Goal: Transaction & Acquisition: Subscribe to service/newsletter

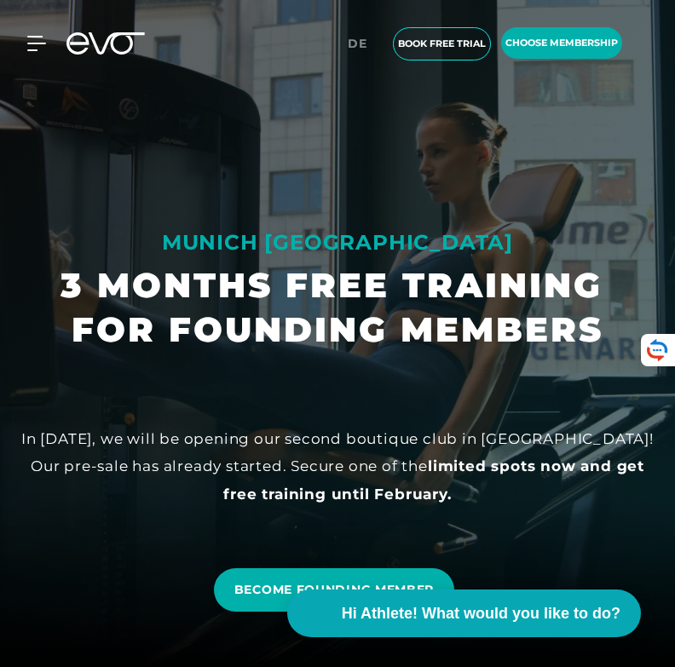
scroll to position [104, 0]
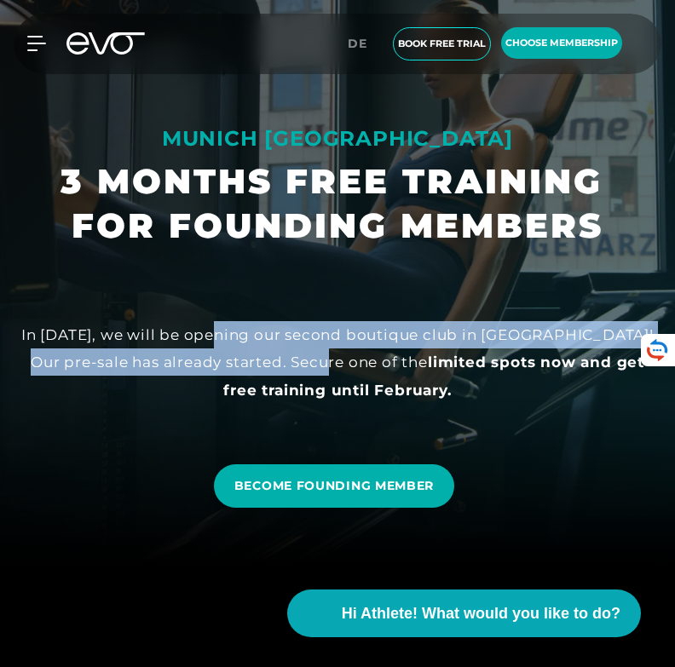
drag, startPoint x: 227, startPoint y: 339, endPoint x: 323, endPoint y: 363, distance: 98.4
click at [323, 363] on div "In [DATE], we will be opening our second boutique club in [GEOGRAPHIC_DATA]! Ou…" at bounding box center [337, 362] width 647 height 83
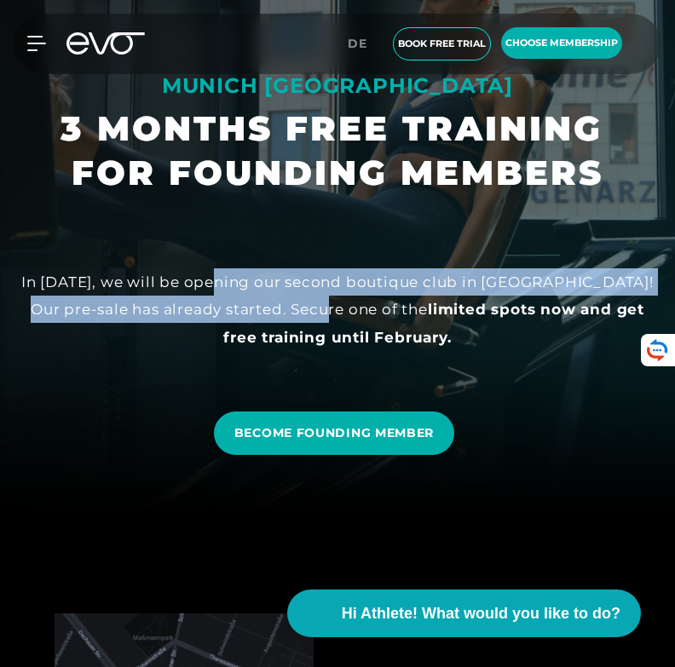
scroll to position [162, 0]
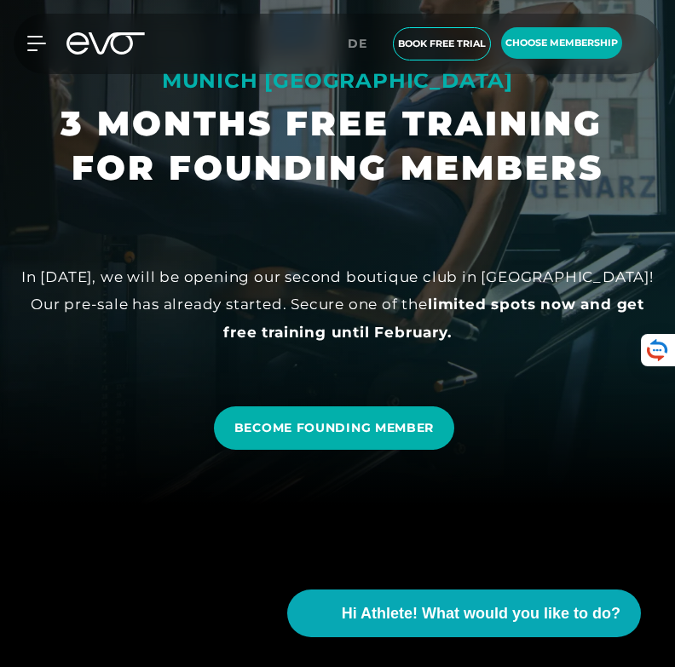
click at [363, 330] on strong "limited spots now and get free training until February." at bounding box center [433, 318] width 421 height 44
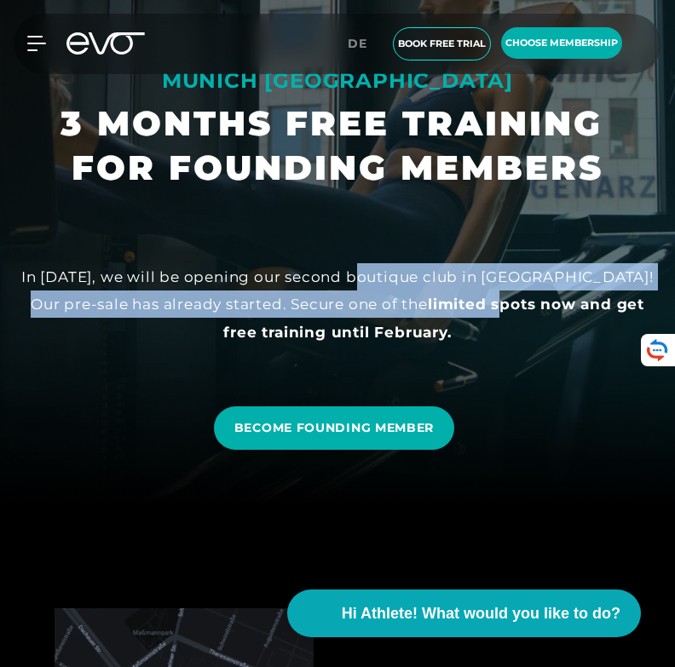
drag, startPoint x: 388, startPoint y: 269, endPoint x: 470, endPoint y: 313, distance: 92.6
click at [470, 313] on div "In [DATE], we will be opening our second boutique club in [GEOGRAPHIC_DATA]! Ou…" at bounding box center [337, 304] width 647 height 83
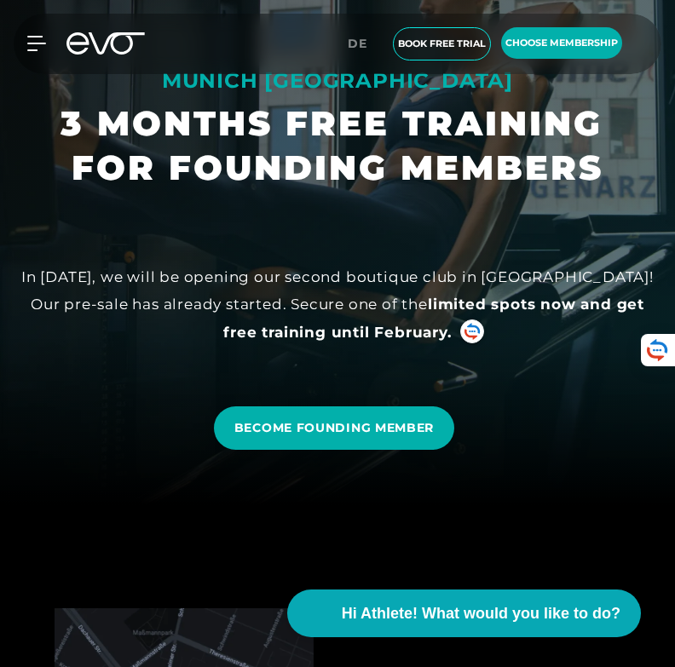
click at [491, 316] on div "In [DATE], we will be opening our second boutique club in [GEOGRAPHIC_DATA]! Ou…" at bounding box center [337, 304] width 647 height 83
click at [624, 319] on div "In [DATE], we will be opening our second boutique club in [GEOGRAPHIC_DATA]! Ou…" at bounding box center [337, 304] width 647 height 83
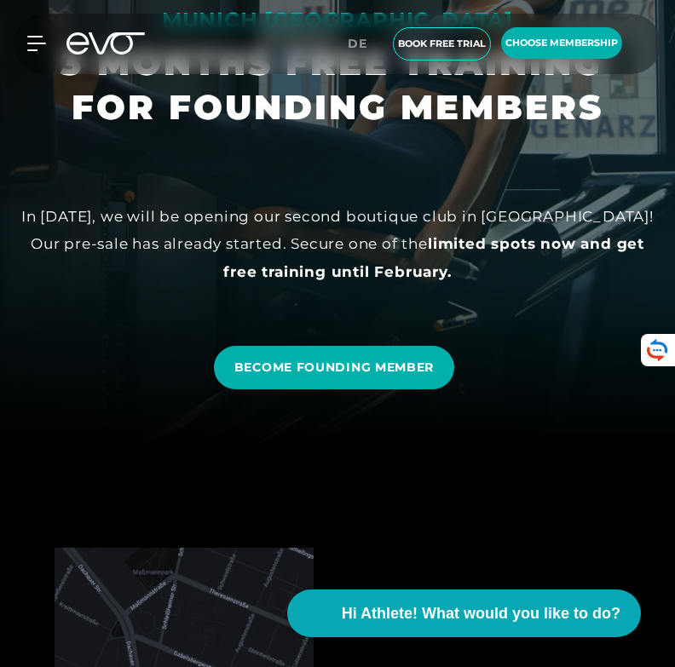
scroll to position [0, 0]
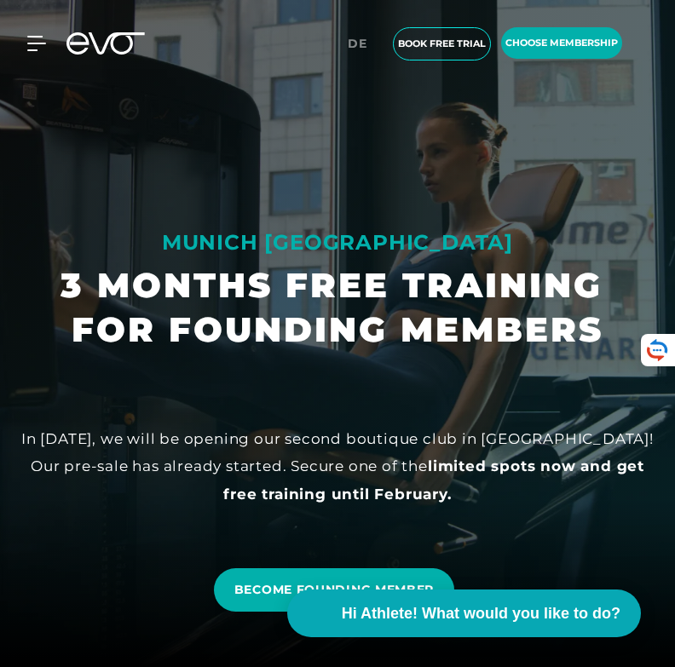
click at [552, 63] on div "MyEVO Login About Memberships free trial DAYPASS EVO Studios [GEOGRAPHIC_DATA] …" at bounding box center [337, 44] width 668 height 60
click at [547, 46] on span "choose membership" at bounding box center [561, 43] width 112 height 14
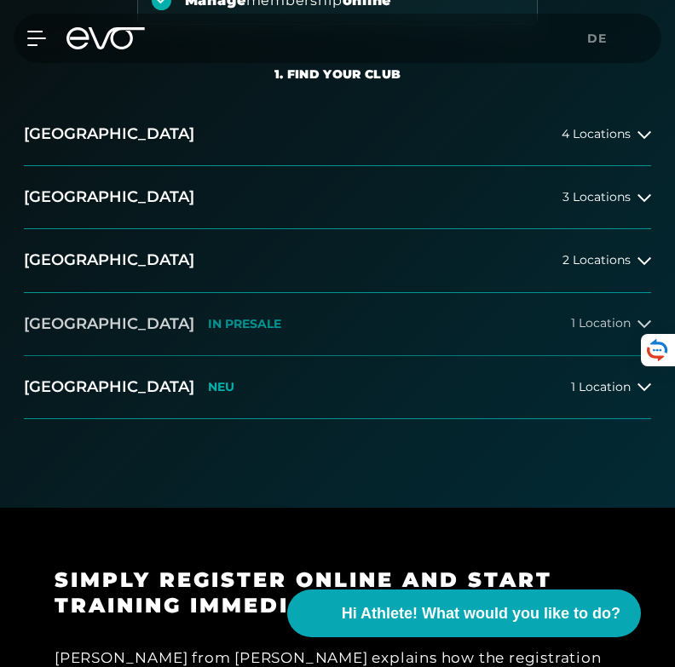
scroll to position [314, 0]
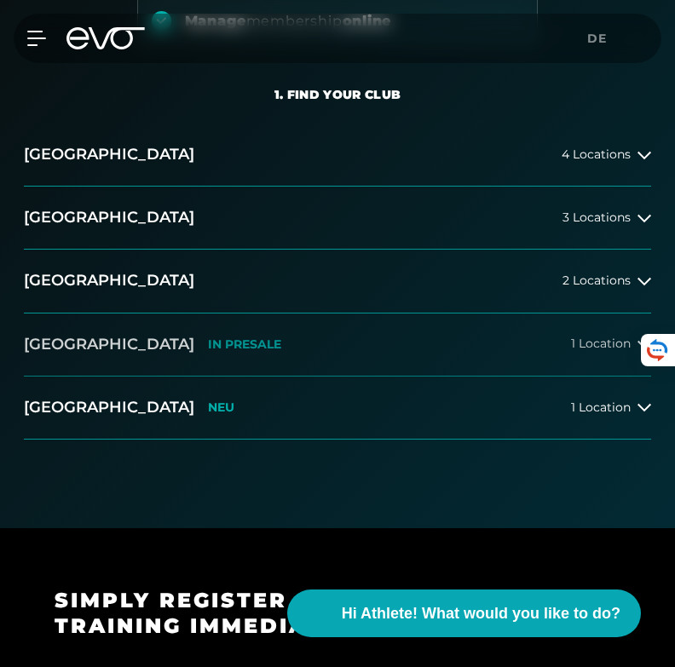
click at [243, 348] on button "[GEOGRAPHIC_DATA] IN [GEOGRAPHIC_DATA] 1 Location" at bounding box center [337, 345] width 627 height 63
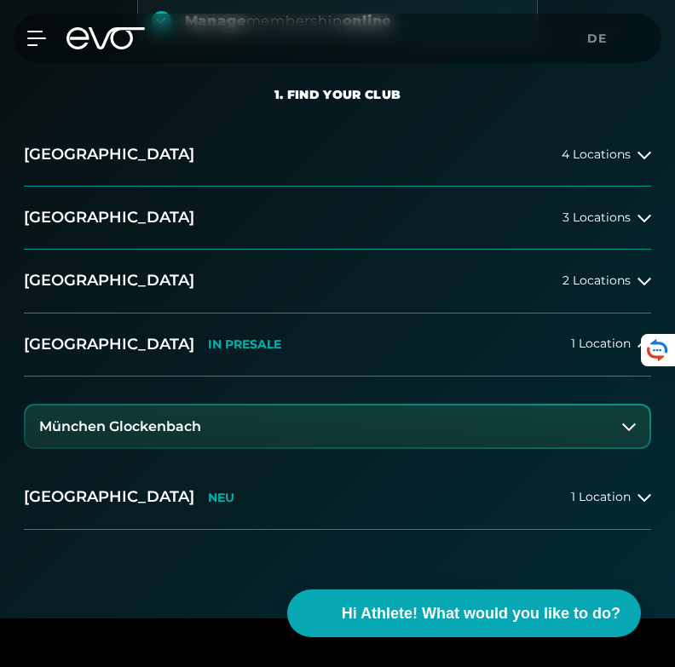
click at [338, 426] on button "München Glockenbach" at bounding box center [338, 427] width 624 height 43
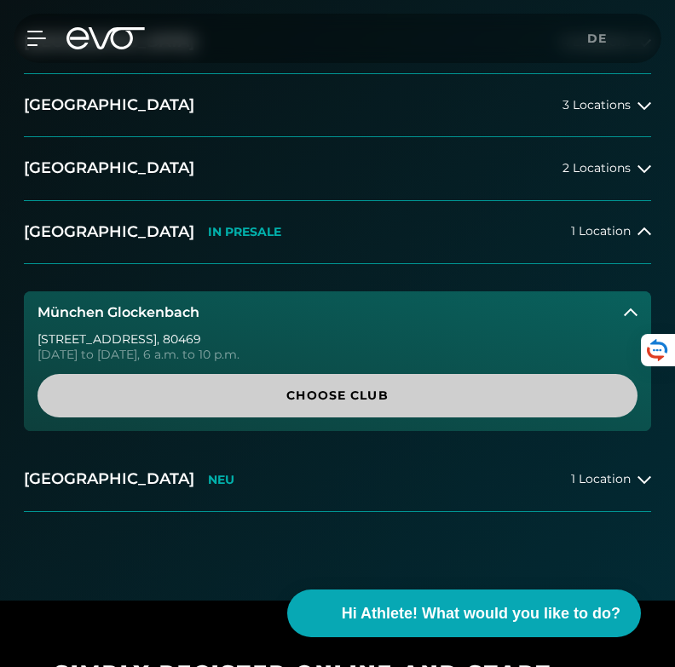
click at [330, 397] on span "Choose Club" at bounding box center [337, 396] width 559 height 18
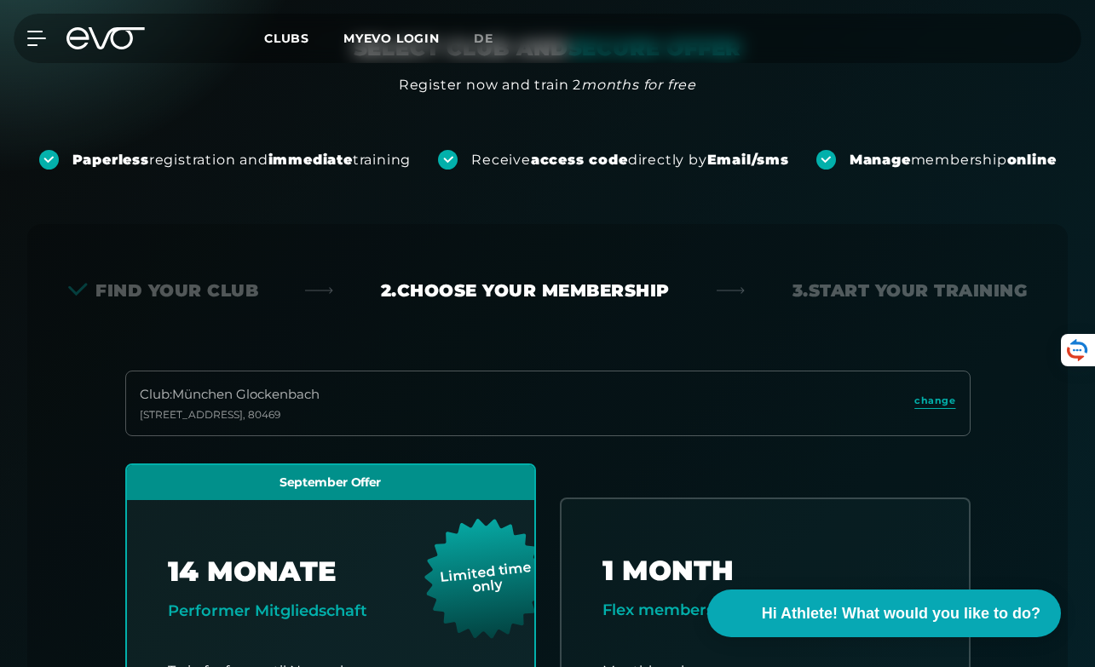
scroll to position [0, 0]
